Goal: Navigation & Orientation: Find specific page/section

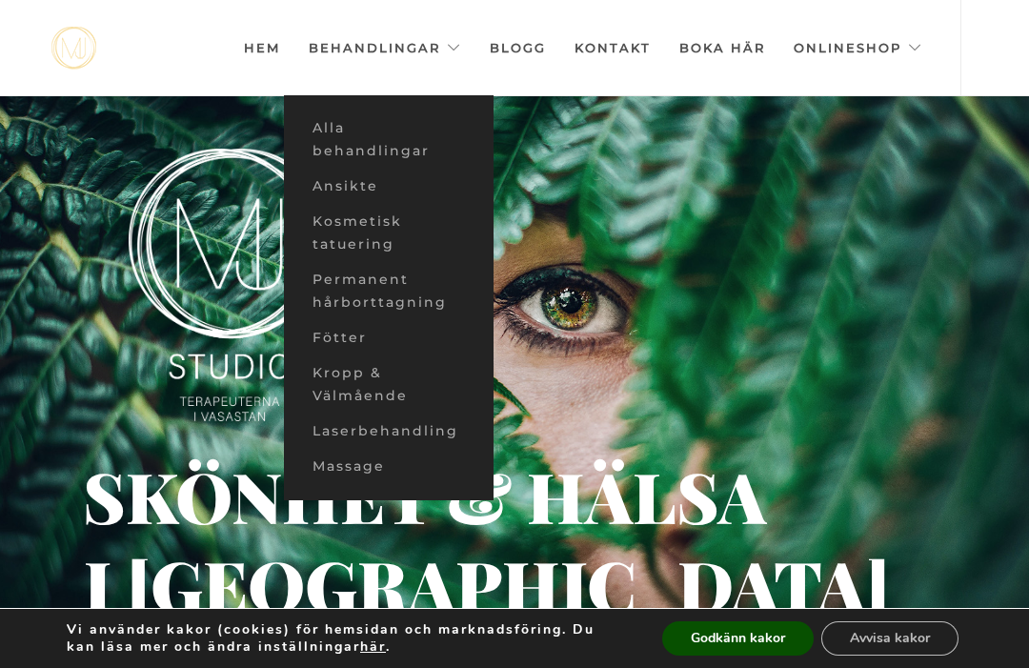
click at [354, 225] on link "Kosmetisk tatuering" at bounding box center [389, 233] width 210 height 58
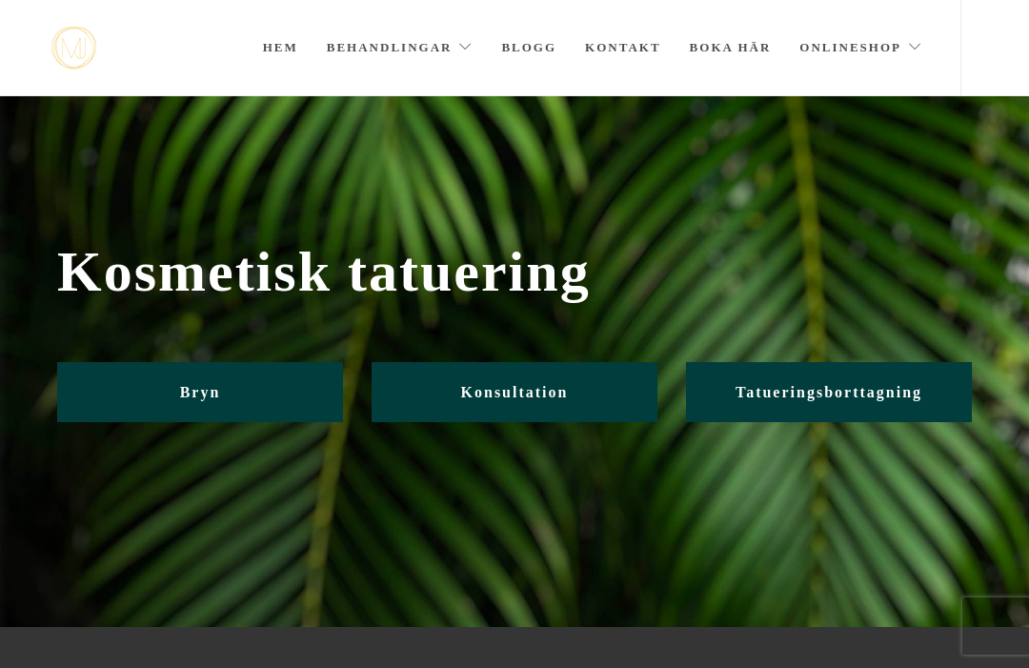
click at [146, 393] on link "Bryn" at bounding box center [200, 392] width 286 height 60
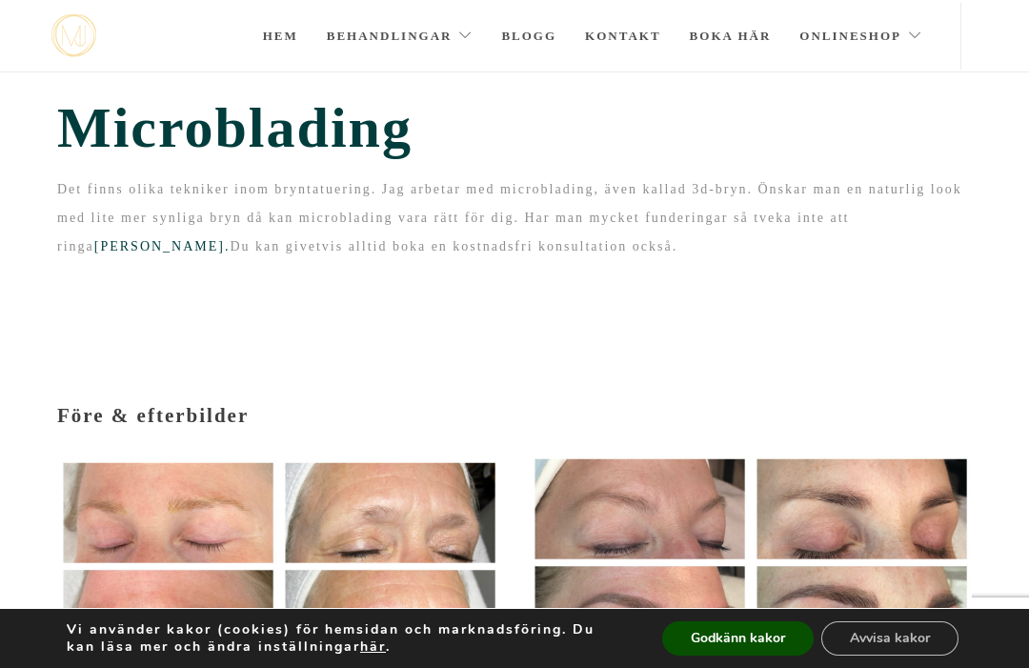
scroll to position [38, 0]
